Goal: Information Seeking & Learning: Learn about a topic

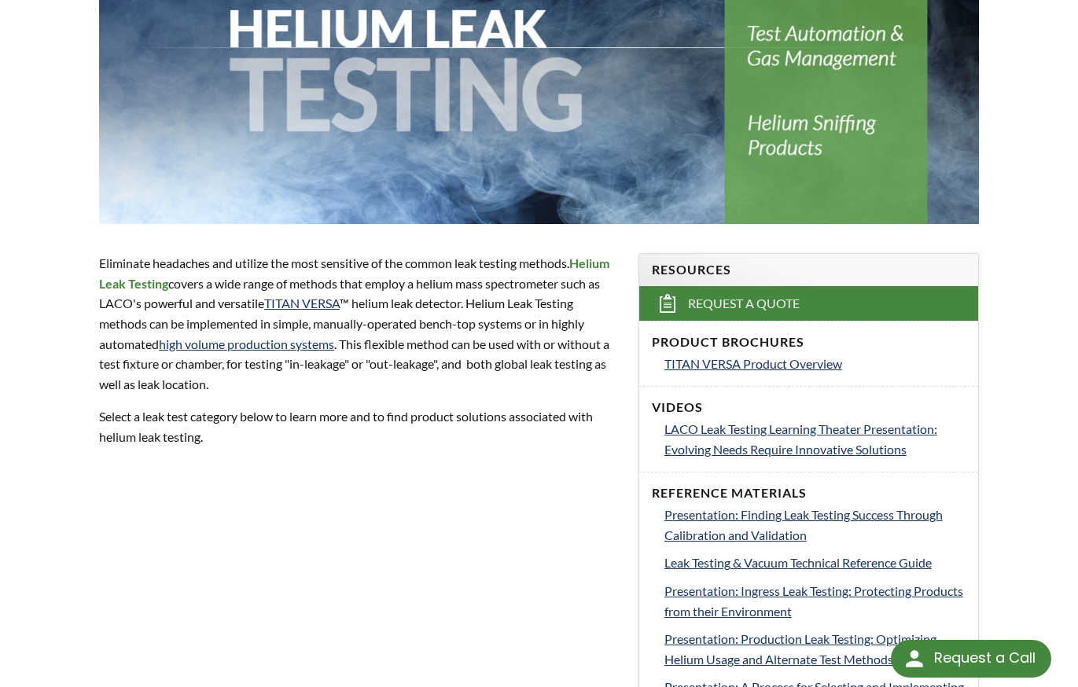
scroll to position [315, 0]
click at [736, 362] on span "TITAN VERSA Product Overview" at bounding box center [754, 363] width 178 height 15
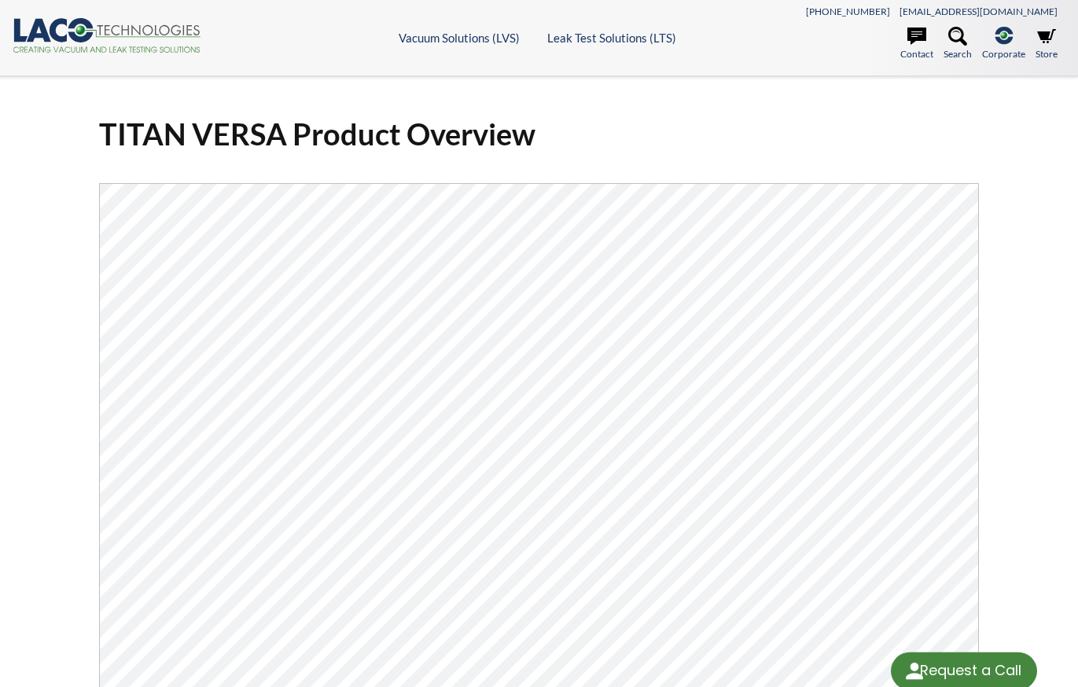
select select "Language Translate Widget"
